Goal: Task Accomplishment & Management: Manage account settings

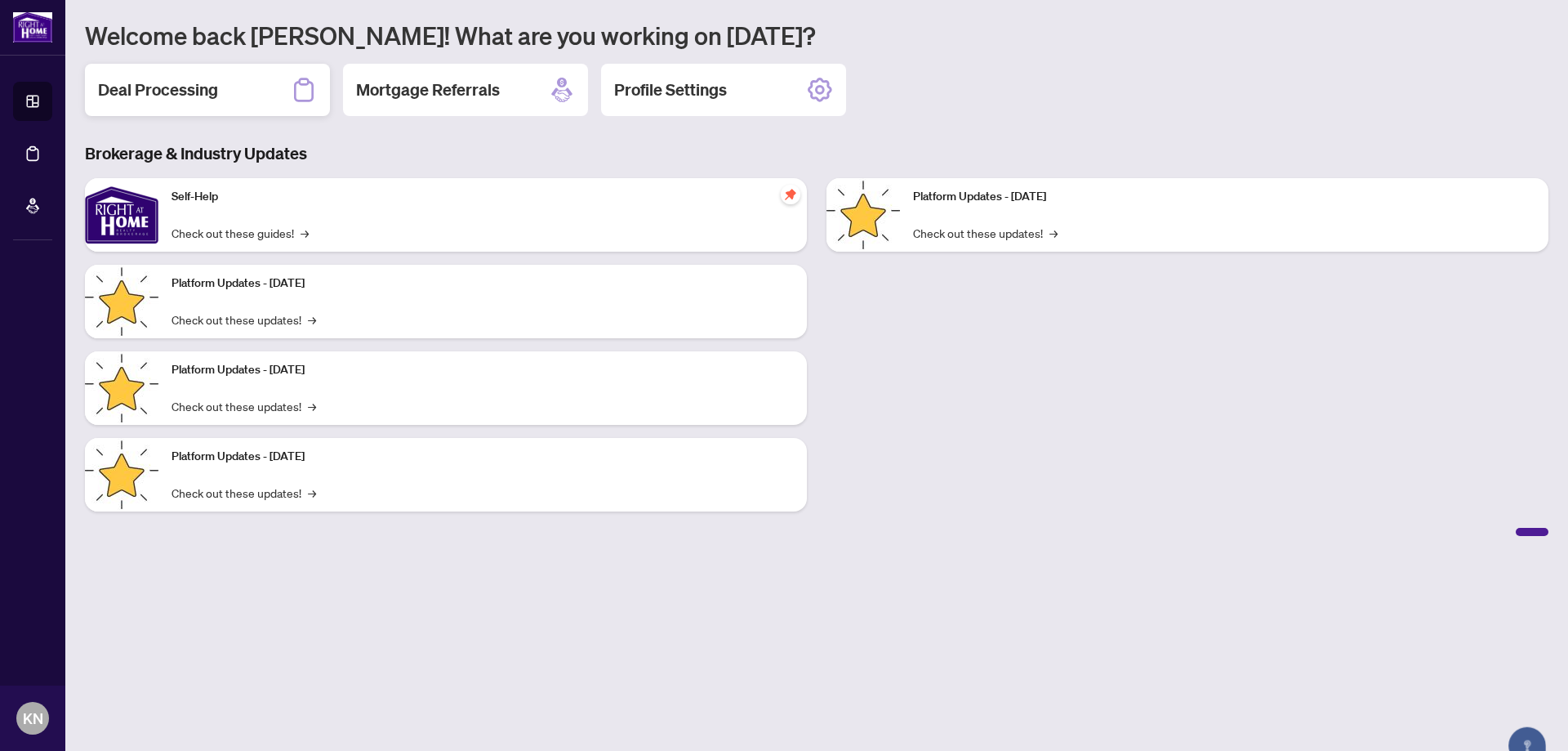
click at [176, 96] on h2 "Deal Processing" at bounding box center [158, 90] width 120 height 23
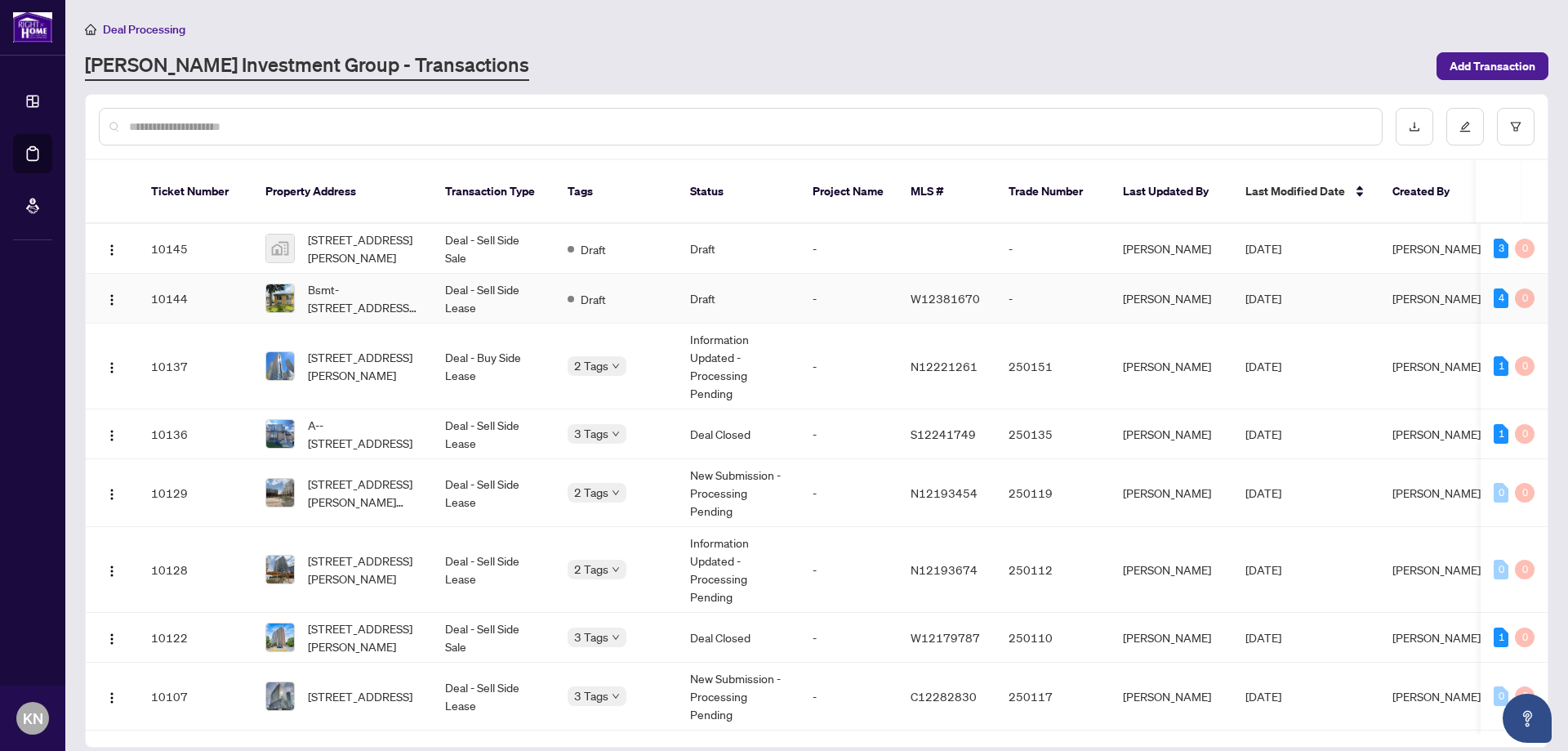
click at [375, 289] on span "Bsmt-[STREET_ADDRESS][PERSON_NAME]" at bounding box center [363, 298] width 111 height 36
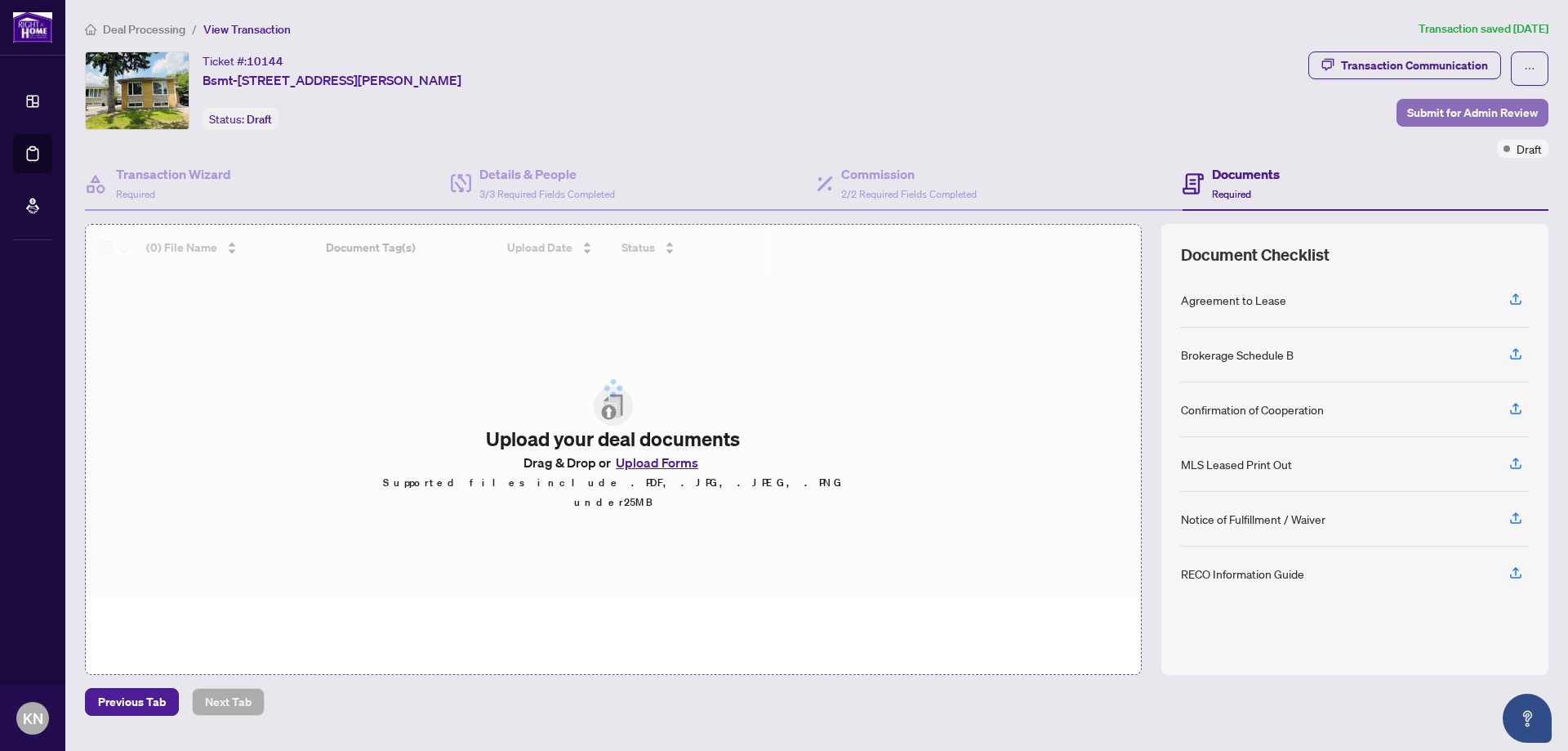
click at [1466, 110] on span "Submit for Admin Review" at bounding box center [1473, 113] width 131 height 26
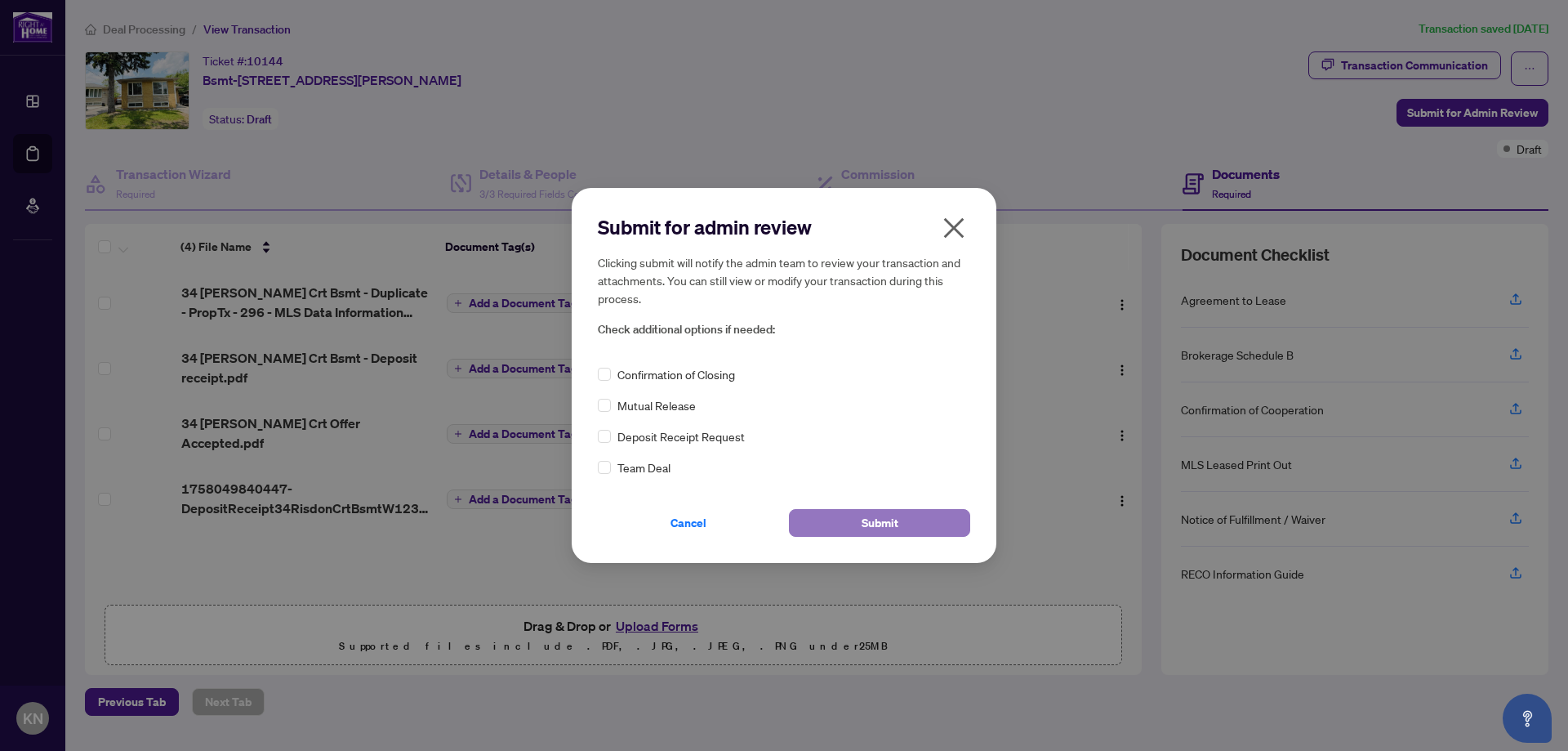
click at [891, 516] on span "Submit" at bounding box center [880, 522] width 36 height 26
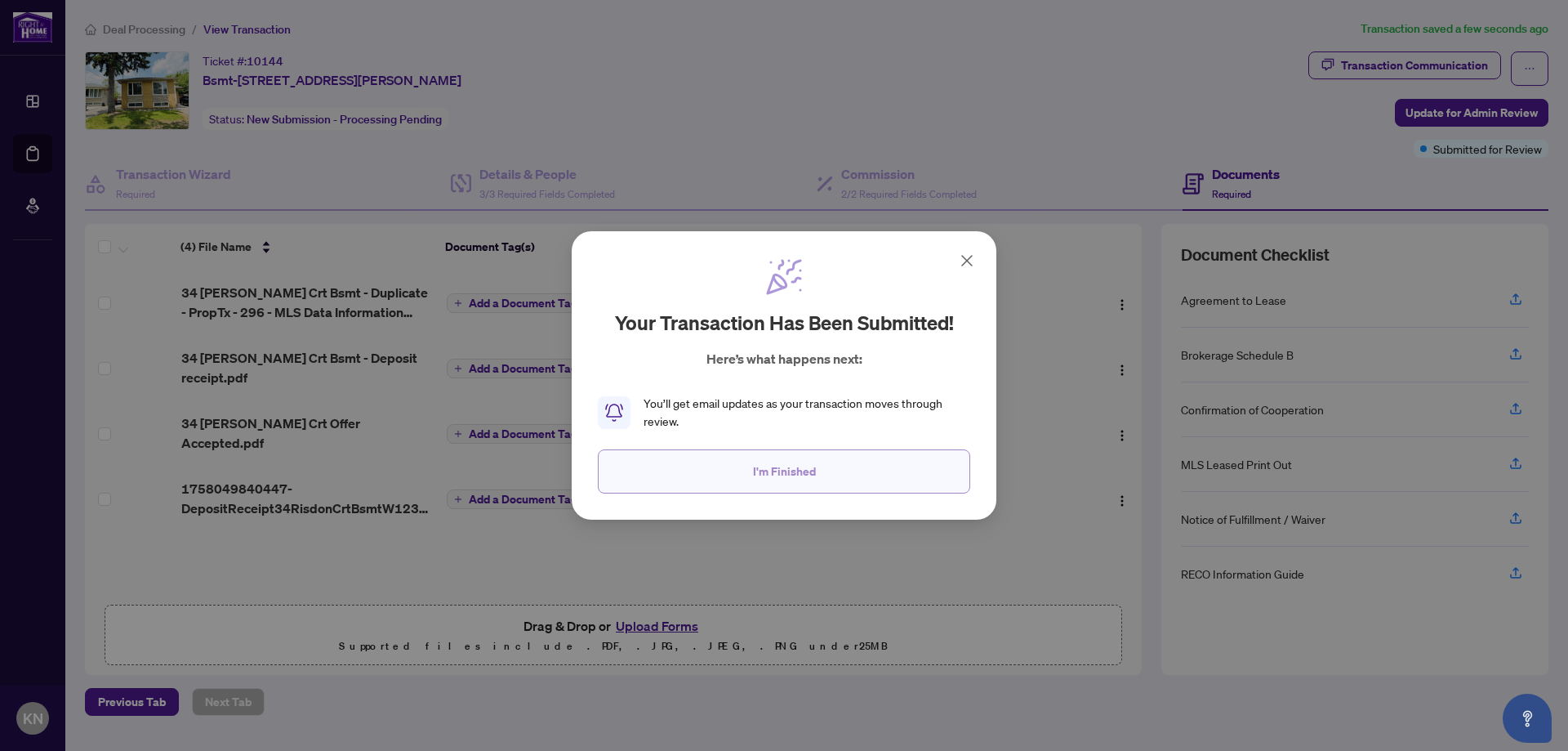
click at [842, 476] on button "I'm Finished" at bounding box center [784, 471] width 372 height 44
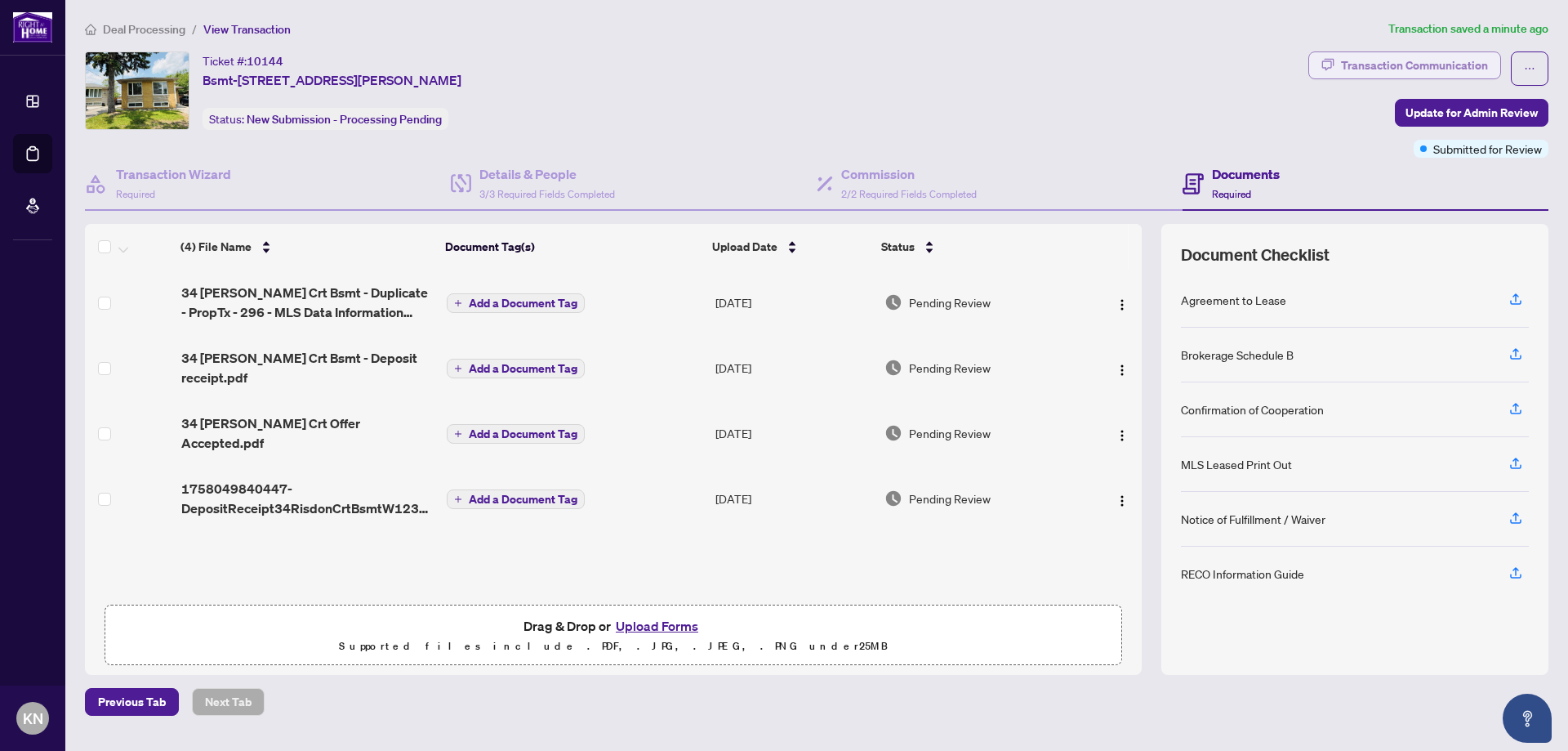
click at [1407, 63] on div "Transaction Communication" at bounding box center [1415, 65] width 147 height 26
